Goal: Complete application form

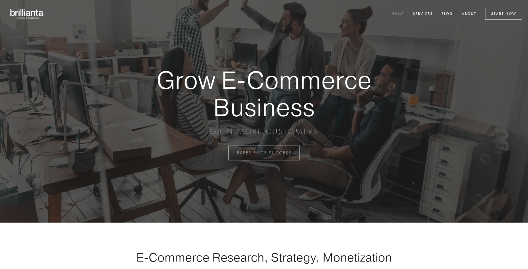
scroll to position [1499, 0]
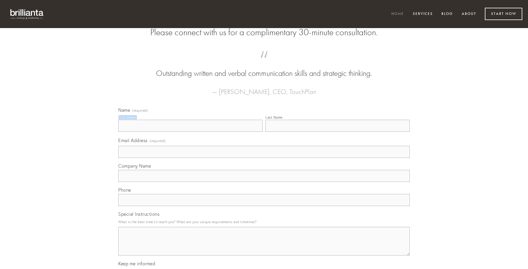
type input "[PERSON_NAME]"
click at [338, 132] on input "Last Name" at bounding box center [338, 126] width 144 height 12
type input "[PERSON_NAME]"
click at [264, 158] on input "Email Address (required)" at bounding box center [264, 152] width 292 height 12
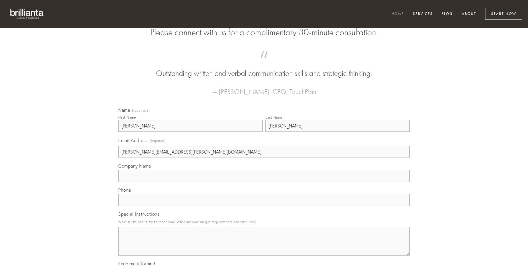
type input "[PERSON_NAME][EMAIL_ADDRESS][PERSON_NAME][DOMAIN_NAME]"
click at [264, 182] on input "Company Name" at bounding box center [264, 176] width 292 height 12
type input "cornu"
click at [264, 206] on input "text" at bounding box center [264, 200] width 292 height 12
click at [264, 246] on textarea "Special Instructions" at bounding box center [264, 240] width 292 height 29
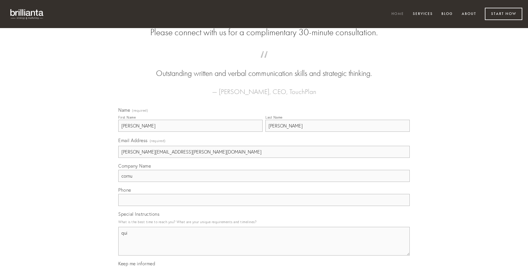
type textarea "qui"
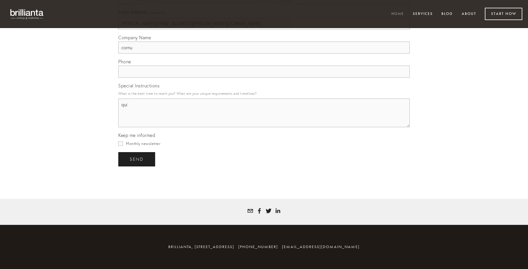
click at [137, 159] on span "send" at bounding box center [137, 158] width 14 height 5
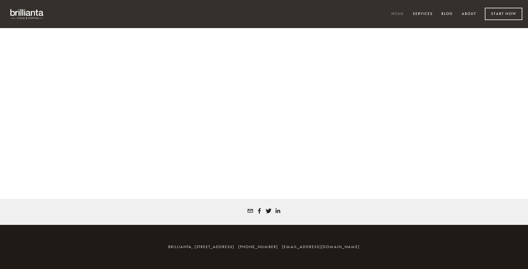
scroll to position [1491, 0]
